Goal: Information Seeking & Learning: Learn about a topic

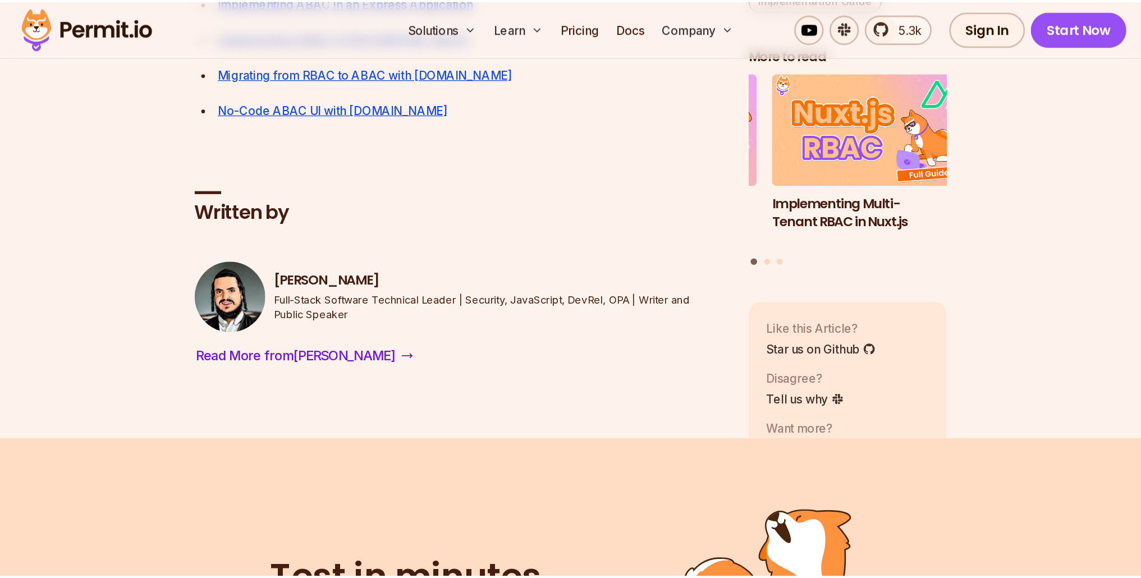
scroll to position [5398, 0]
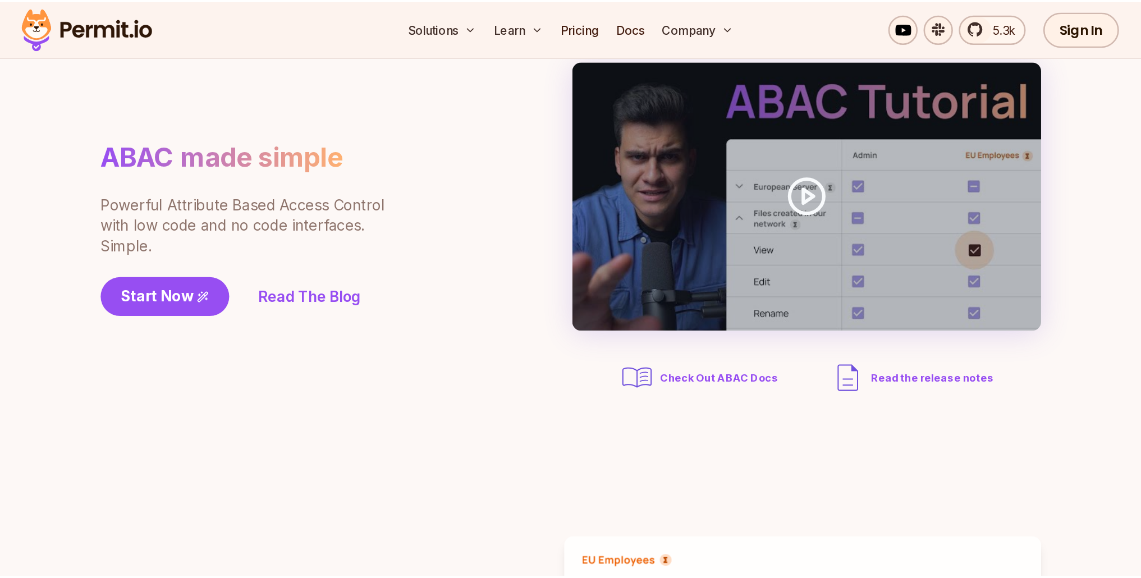
scroll to position [88, 0]
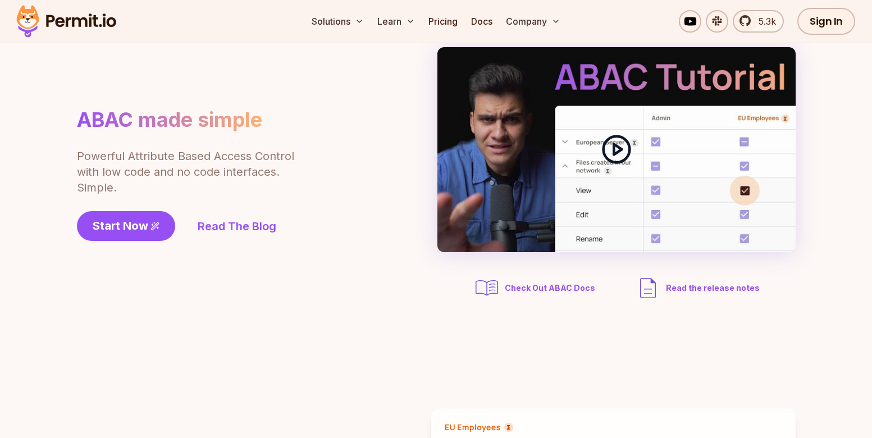
click at [535, 194] on div at bounding box center [616, 149] width 358 height 205
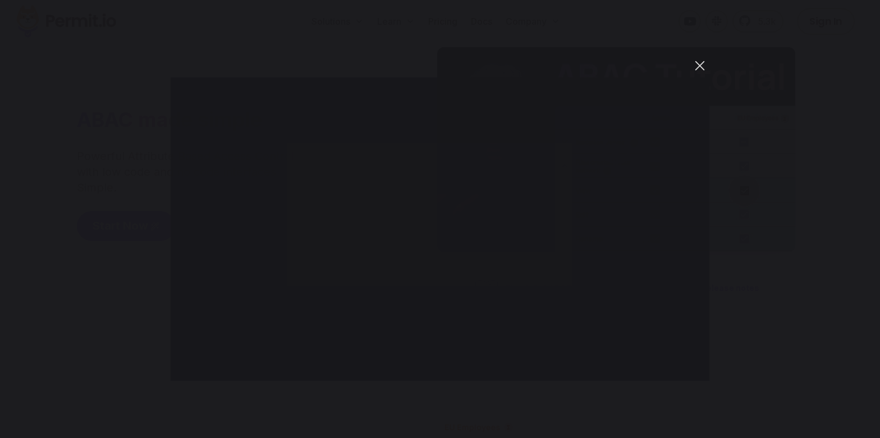
click at [696, 66] on button "You can close this modal content with the ESC key" at bounding box center [700, 65] width 19 height 19
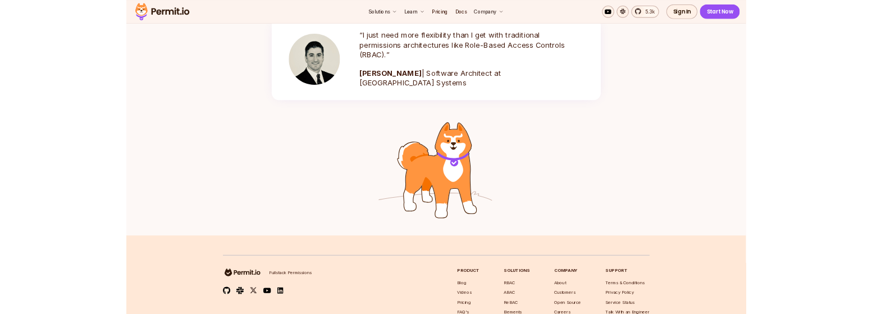
scroll to position [1773, 0]
